Goal: Check status: Check status

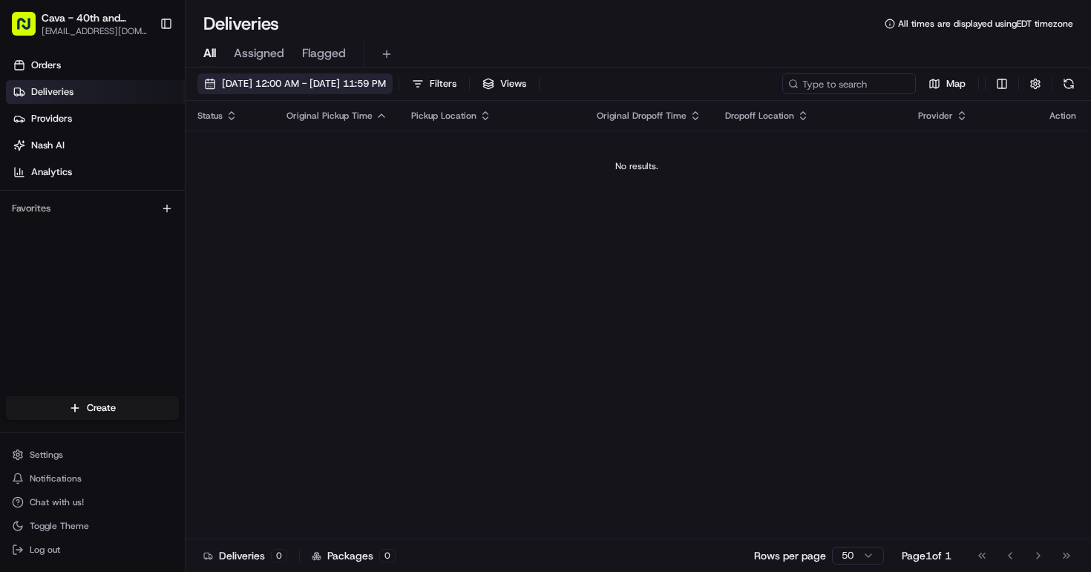
click at [367, 85] on span "[DATE] 12:00 AM - [DATE] 11:59 PM" at bounding box center [304, 83] width 164 height 13
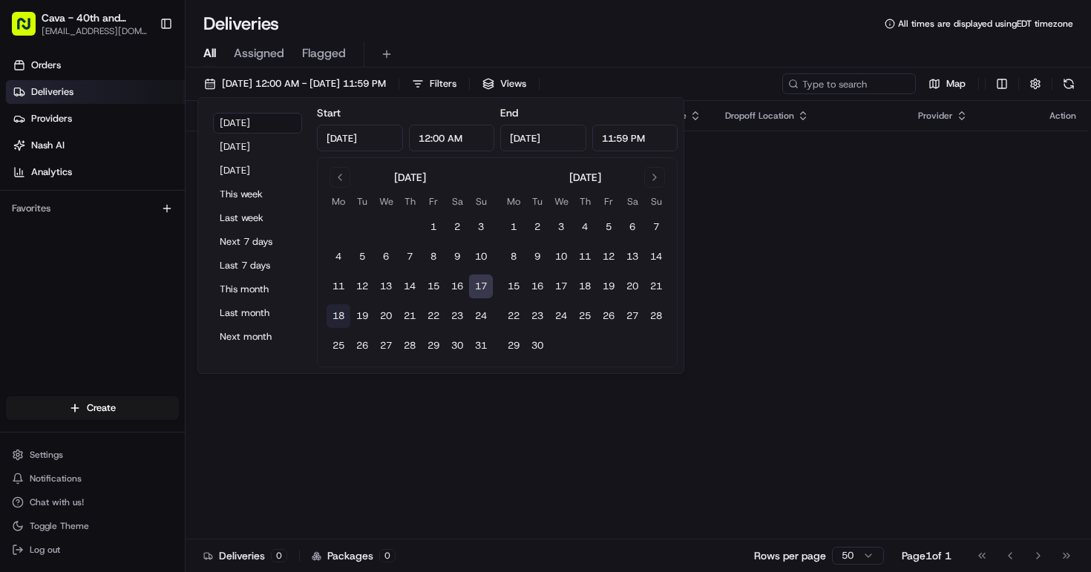
click at [345, 313] on button "18" at bounding box center [339, 316] width 24 height 24
type input "[DATE]"
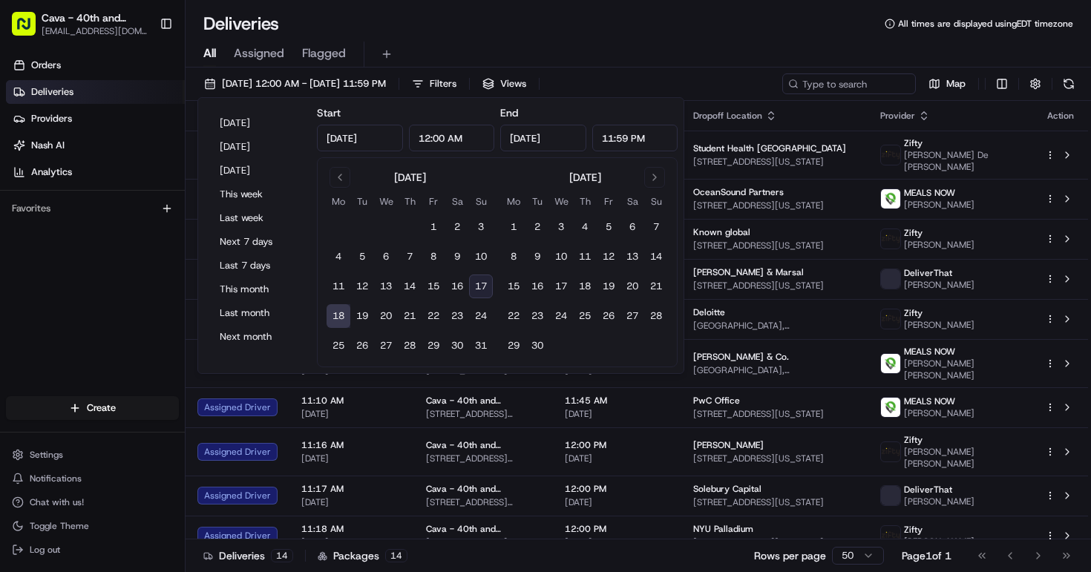
click at [345, 313] on button "18" at bounding box center [339, 316] width 24 height 24
click at [622, 30] on div "Deliveries All times are displayed using EDT timezone" at bounding box center [639, 24] width 906 height 24
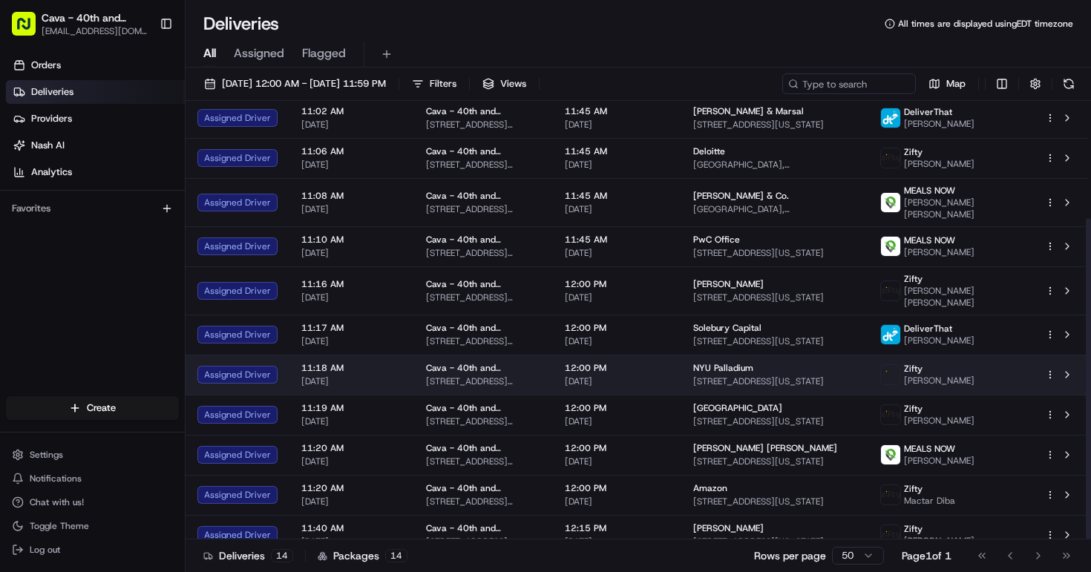
scroll to position [160, 0]
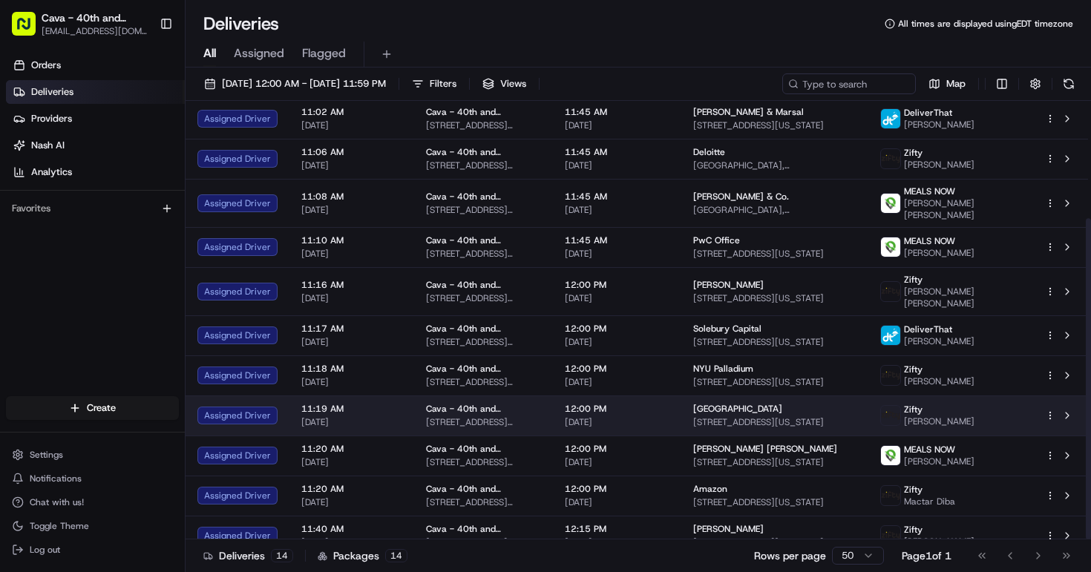
click at [901, 406] on img at bounding box center [890, 415] width 19 height 19
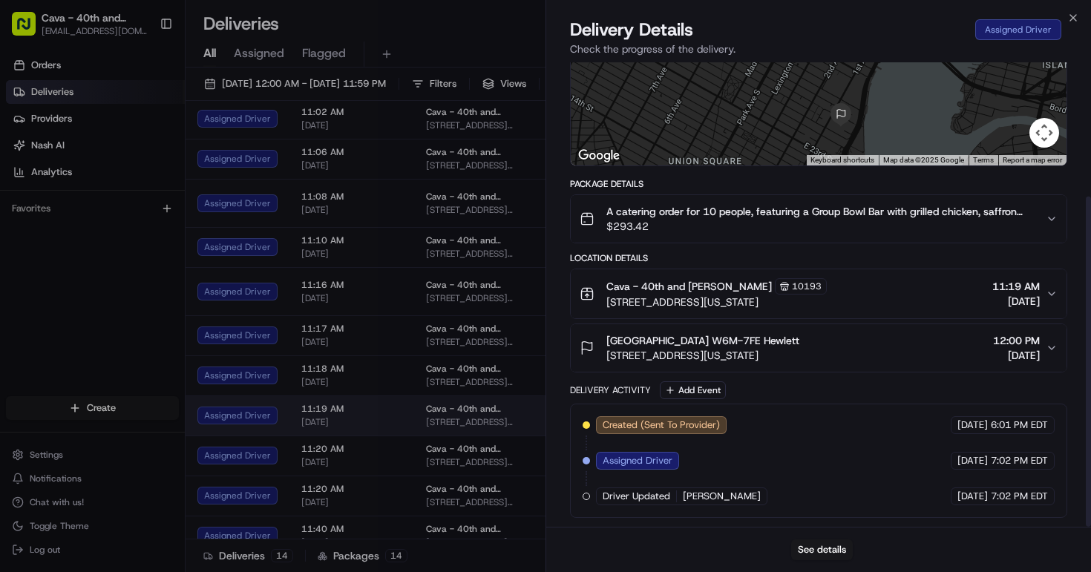
scroll to position [189, 0]
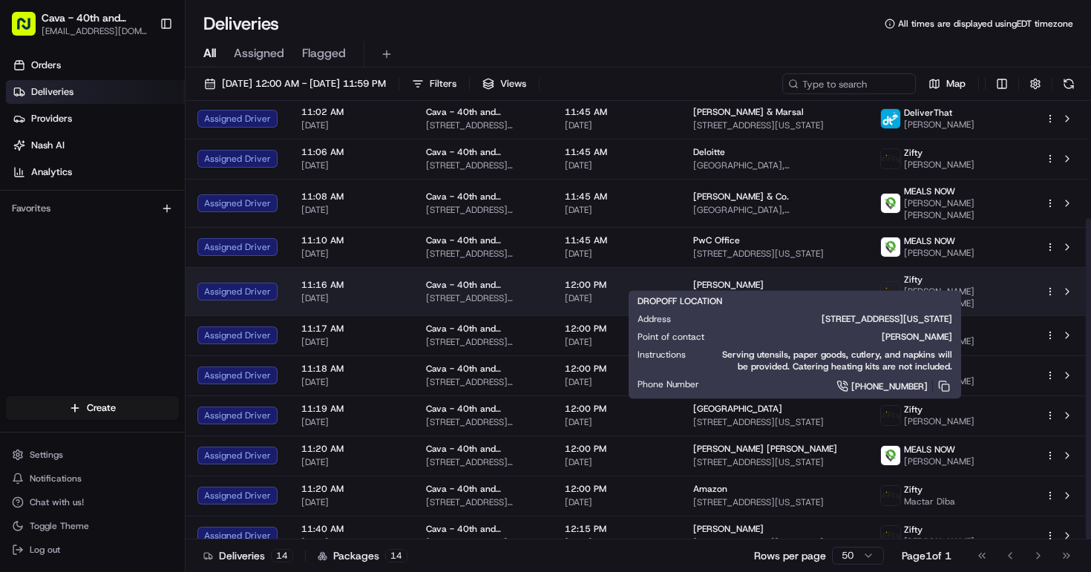
click at [857, 293] on span "[STREET_ADDRESS][US_STATE]" at bounding box center [774, 299] width 163 height 12
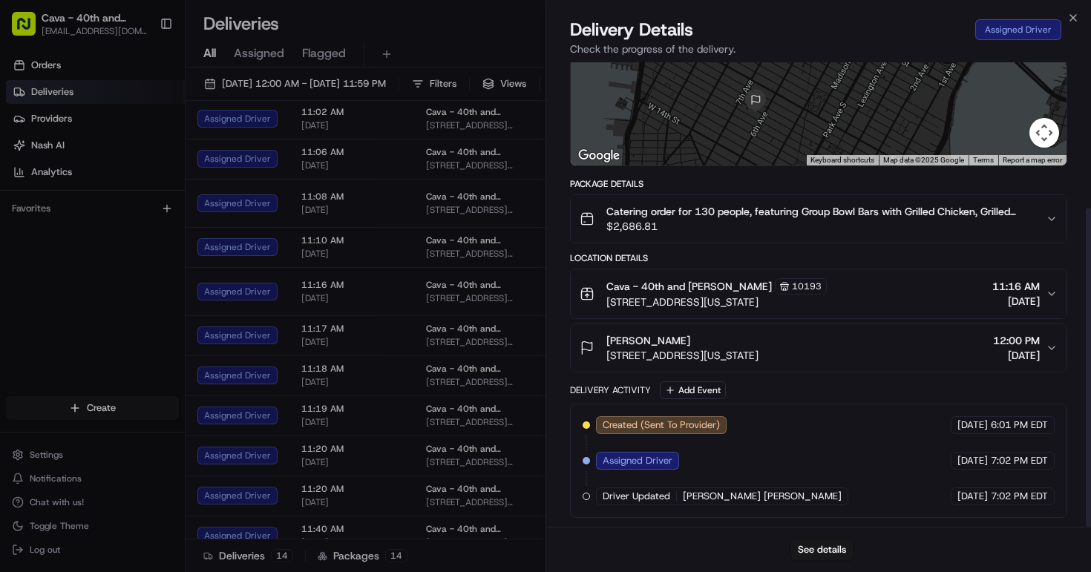
scroll to position [212, 0]
click at [1077, 22] on icon "button" at bounding box center [1074, 18] width 12 height 12
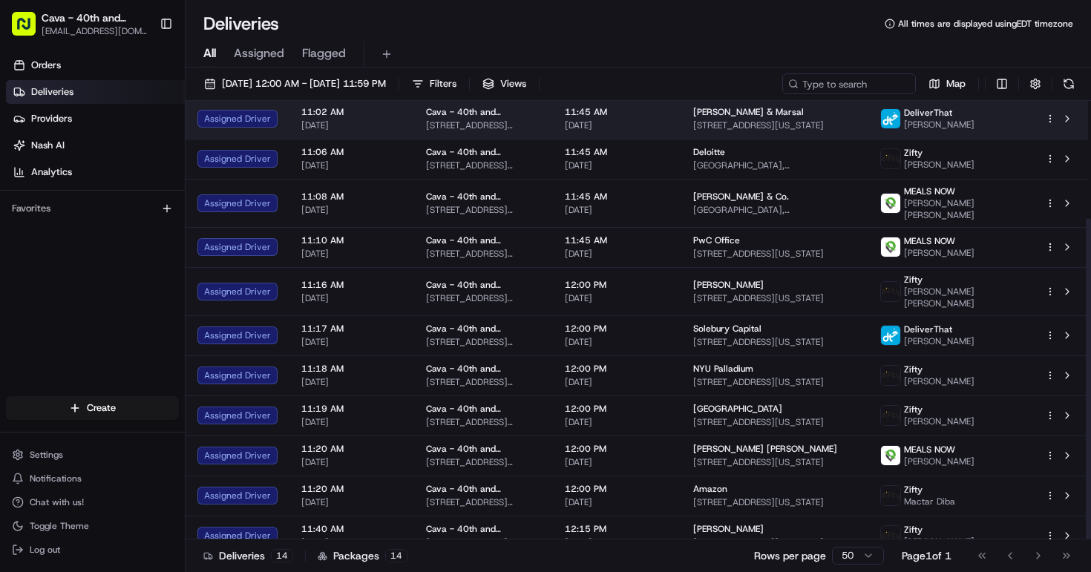
click at [857, 120] on span "[STREET_ADDRESS][US_STATE]" at bounding box center [774, 126] width 163 height 12
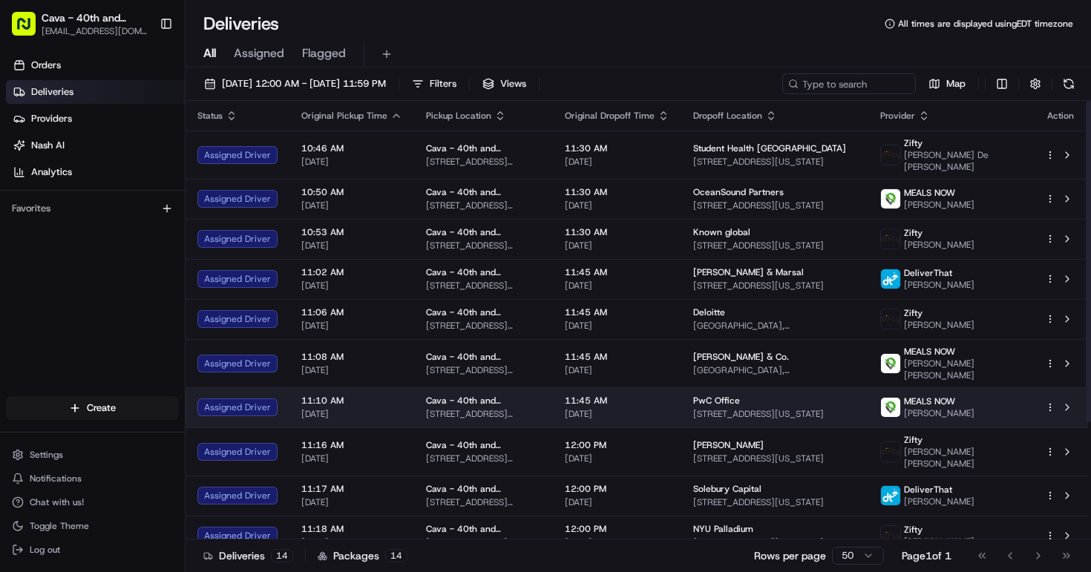
scroll to position [0, 0]
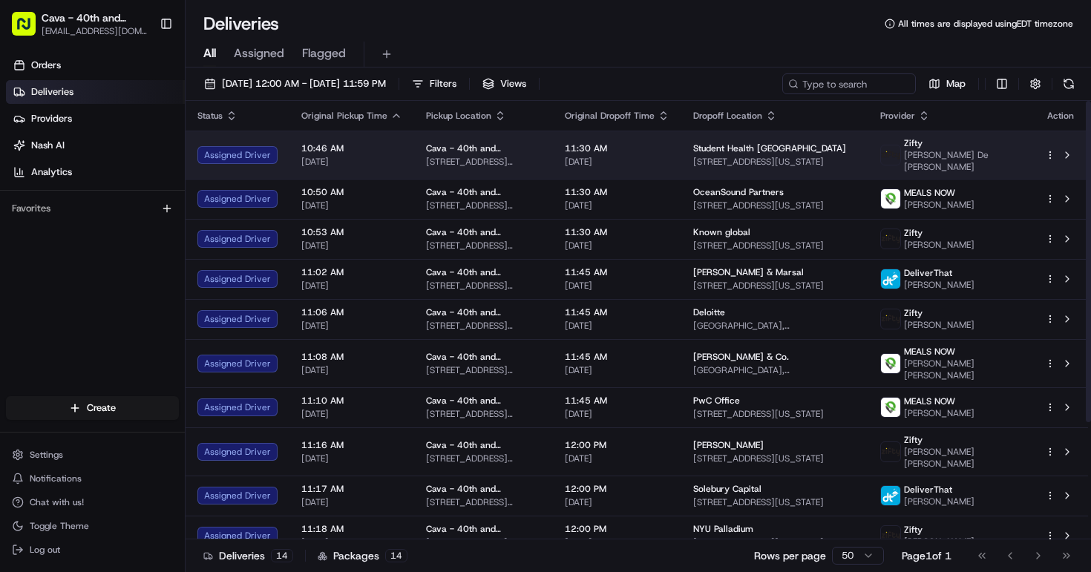
click at [742, 148] on span "Student Health [GEOGRAPHIC_DATA]" at bounding box center [769, 149] width 153 height 12
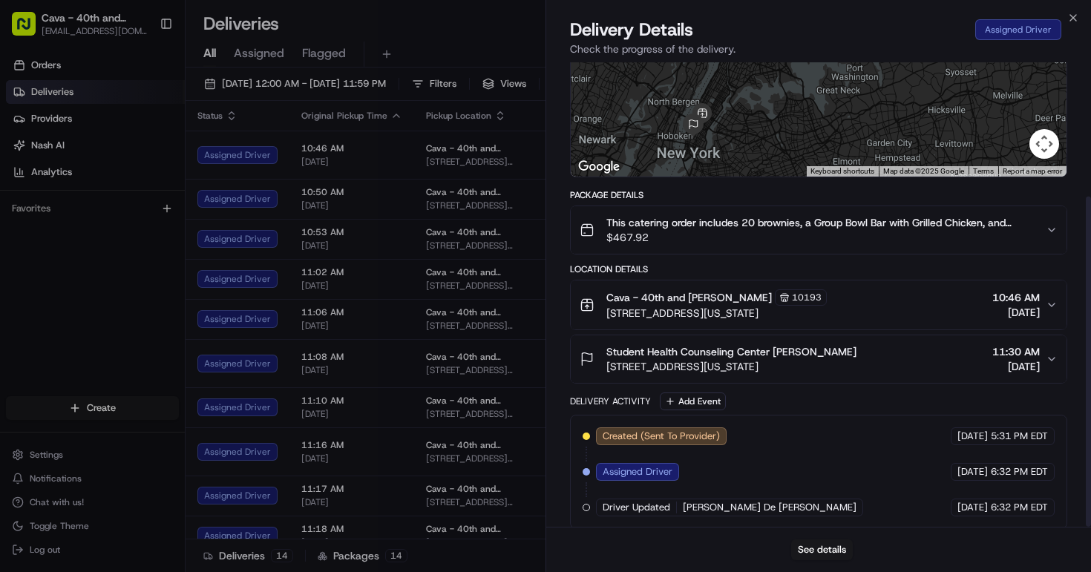
scroll to position [189, 0]
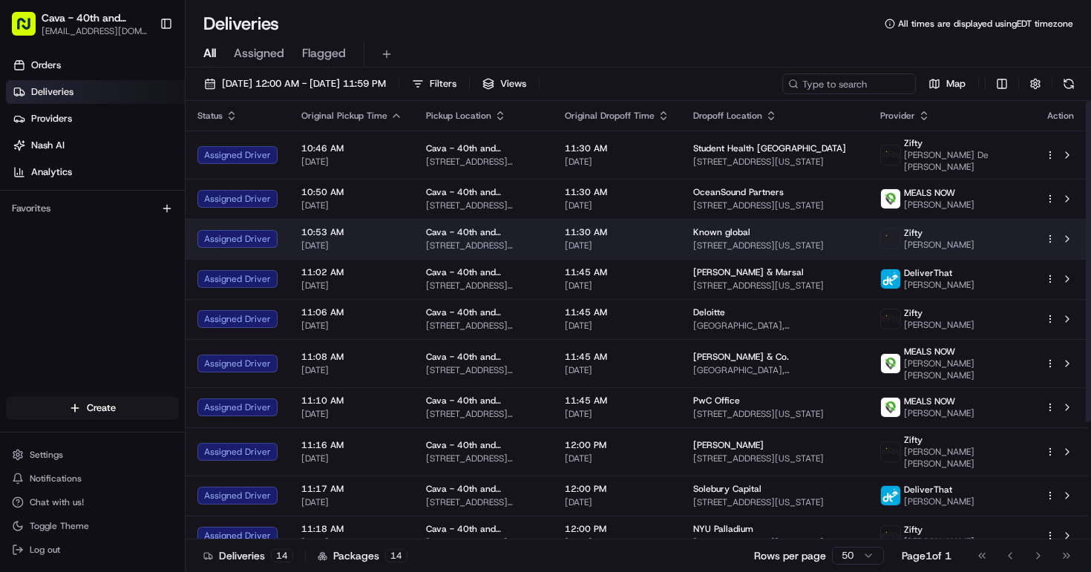
click at [781, 226] on div "Known global" at bounding box center [774, 232] width 163 height 12
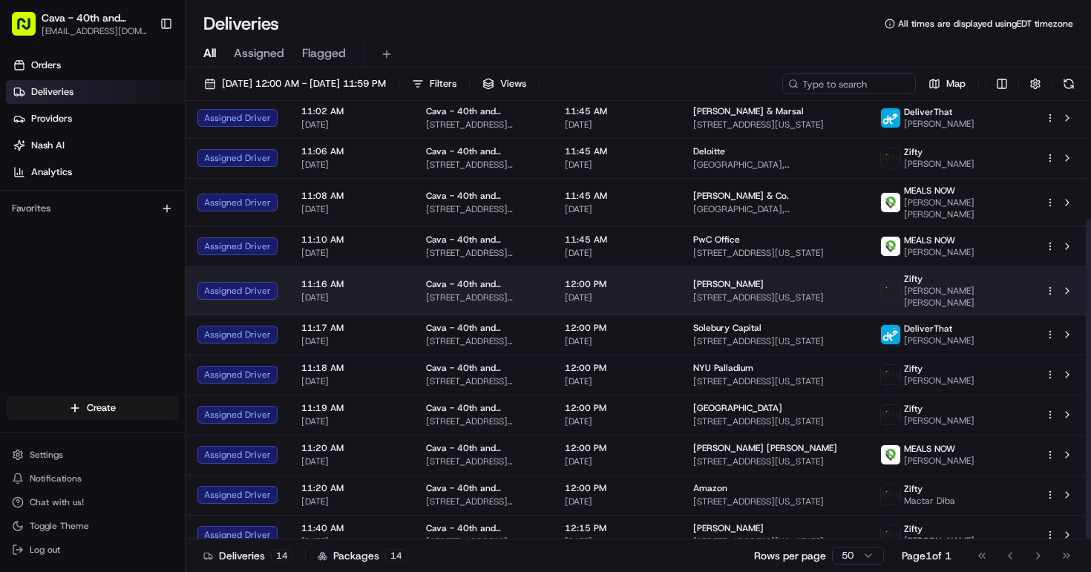
scroll to position [160, 0]
